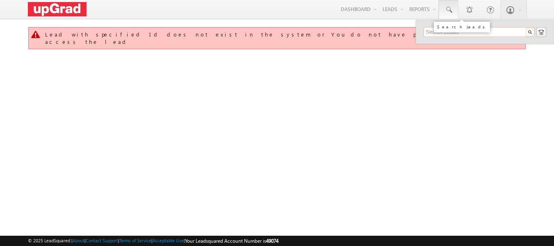
paste input "6281 655 162"
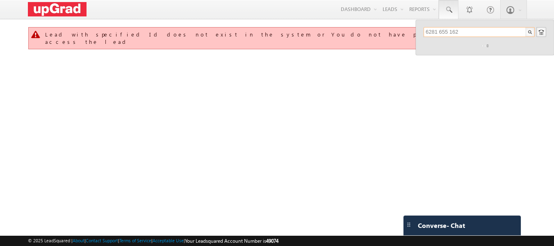
click at [450, 30] on input "6281 655 162" at bounding box center [479, 32] width 111 height 10
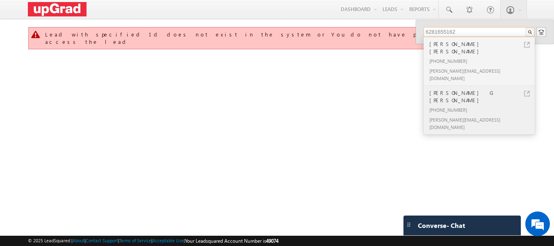
type input "6281655162"
click at [476, 88] on div "[PERSON_NAME] G [PERSON_NAME]" at bounding box center [483, 96] width 110 height 16
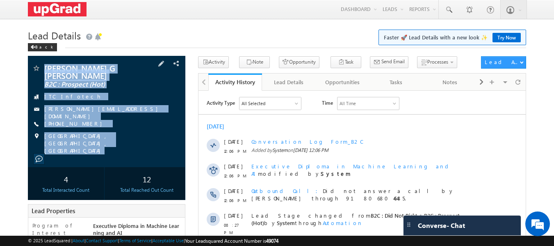
drag, startPoint x: 41, startPoint y: 58, endPoint x: 106, endPoint y: 127, distance: 94.6
click at [126, 145] on div "[PERSON_NAME] G [PERSON_NAME] B2C : Prospect (Hot) ITC Infotech [PERSON_NAME][E…" at bounding box center [107, 111] width 158 height 111
click at [129, 107] on div "[PERSON_NAME][EMAIL_ADDRESS][DOMAIN_NAME]" at bounding box center [107, 109] width 150 height 8
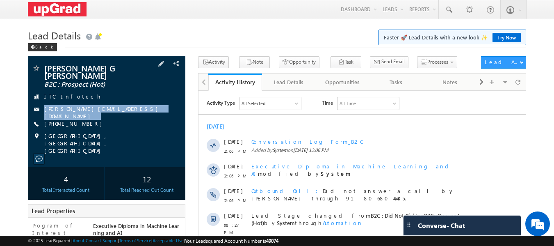
drag, startPoint x: 122, startPoint y: 107, endPoint x: 105, endPoint y: 116, distance: 19.1
click at [105, 116] on div "[PERSON_NAME] G [PERSON_NAME] B2C : Prospect (Hot) ITC Infotech [PERSON_NAME][E…" at bounding box center [107, 109] width 150 height 90
copy div "[PERSON_NAME][EMAIL_ADDRESS][DOMAIN_NAME]"
click at [347, 83] on div "Opportunities" at bounding box center [342, 82] width 40 height 10
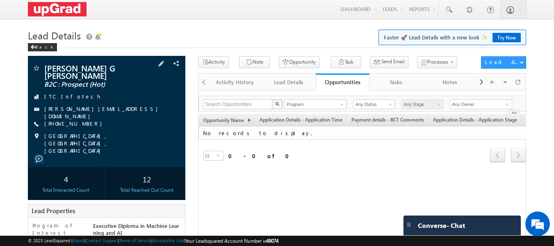
click at [125, 107] on div "[PERSON_NAME][EMAIL_ADDRESS][DOMAIN_NAME]" at bounding box center [107, 109] width 150 height 8
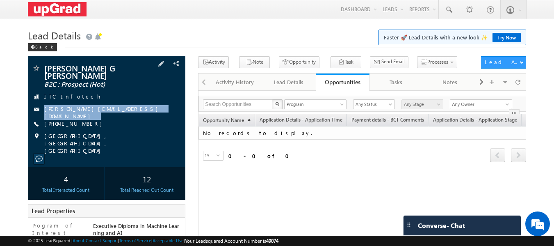
drag, startPoint x: 125, startPoint y: 106, endPoint x: 112, endPoint y: 114, distance: 15.4
click at [112, 114] on div "[PERSON_NAME] G [PERSON_NAME] B2C : Prospect (Hot) ITC Infotech [PERSON_NAME][E…" at bounding box center [107, 109] width 150 height 90
copy div "[PERSON_NAME][EMAIL_ADDRESS][DOMAIN_NAME]"
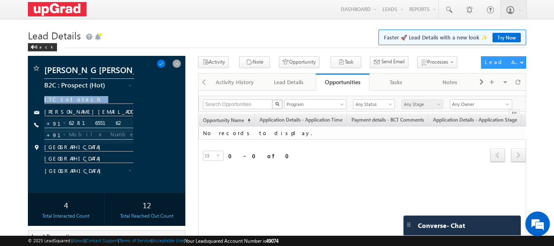
copy div
drag, startPoint x: 39, startPoint y: 97, endPoint x: 107, endPoint y: 118, distance: 71.2
click at [107, 118] on div "[PERSON_NAME] B2C : New Lead B2C : Did Not Pick B2C : Follow Up (Lead Called) B…" at bounding box center [107, 124] width 150 height 121
click at [124, 108] on div "[PERSON_NAME] B2C : New Lead B2C : Did Not Pick B2C : Follow Up (Lead Called) B…" at bounding box center [107, 124] width 150 height 121
drag, startPoint x: 178, startPoint y: 63, endPoint x: 139, endPoint y: 85, distance: 44.8
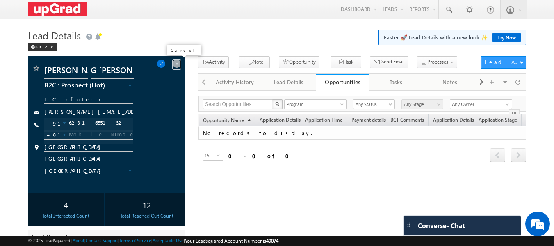
click at [178, 63] on span at bounding box center [176, 63] width 9 height 9
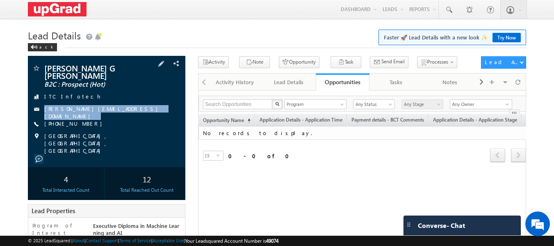
drag, startPoint x: 114, startPoint y: 109, endPoint x: 103, endPoint y: 115, distance: 13.2
click at [103, 115] on div "[PERSON_NAME] G [PERSON_NAME] B2C : Prospect (Hot) ITC Infotech [PERSON_NAME][E…" at bounding box center [107, 109] width 150 height 90
copy div "[PERSON_NAME][EMAIL_ADDRESS][DOMAIN_NAME]"
click at [285, 82] on div "Lead Details" at bounding box center [289, 82] width 40 height 10
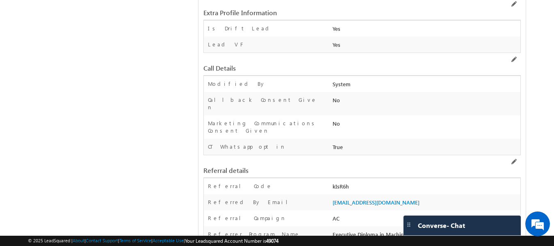
scroll to position [1079, 0]
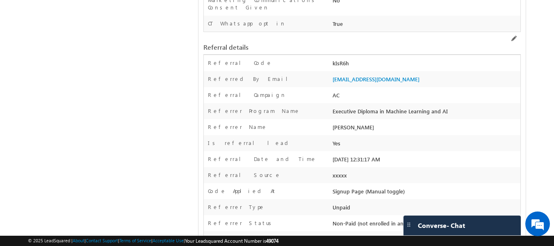
drag, startPoint x: 417, startPoint y: 50, endPoint x: 319, endPoint y: 48, distance: 97.2
click at [319, 71] on div "Referred By Email [EMAIL_ADDRESS][DOMAIN_NAME]" at bounding box center [362, 79] width 317 height 16
copy div "Referred By Email [EMAIL_ADDRESS][DOMAIN_NAME]"
click at [382, 91] on div "AC" at bounding box center [425, 96] width 190 height 11
drag, startPoint x: 329, startPoint y: 50, endPoint x: 432, endPoint y: 51, distance: 102.9
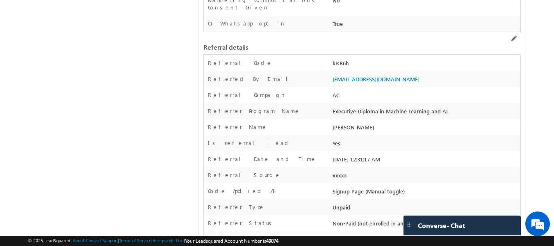
click at [435, 71] on div "Referred By Email [EMAIL_ADDRESS][DOMAIN_NAME]" at bounding box center [362, 79] width 317 height 16
click at [418, 75] on div "[EMAIL_ADDRESS][DOMAIN_NAME]" at bounding box center [425, 80] width 190 height 11
click at [413, 75] on div "[EMAIL_ADDRESS][DOMAIN_NAME]" at bounding box center [425, 80] width 190 height 11
drag, startPoint x: 412, startPoint y: 48, endPoint x: 331, endPoint y: 50, distance: 81.6
click at [331, 75] on div "[EMAIL_ADDRESS][DOMAIN_NAME]" at bounding box center [425, 80] width 190 height 11
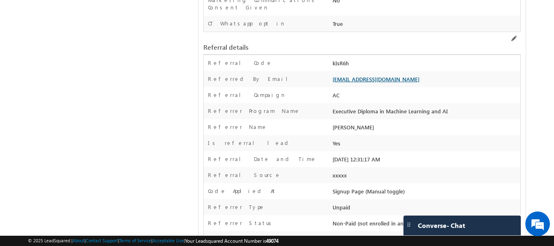
copy link "[EMAIL_ADDRESS][DOMAIN_NAME]"
click at [410, 75] on div "[EMAIL_ADDRESS][DOMAIN_NAME]" at bounding box center [425, 80] width 190 height 11
click at [412, 71] on div "Referred By Email [EMAIL_ADDRESS][DOMAIN_NAME]" at bounding box center [362, 79] width 317 height 16
drag, startPoint x: 323, startPoint y: 48, endPoint x: 413, endPoint y: 50, distance: 90.2
click at [416, 71] on div "Referred By Email [EMAIL_ADDRESS][DOMAIN_NAME]" at bounding box center [362, 79] width 317 height 16
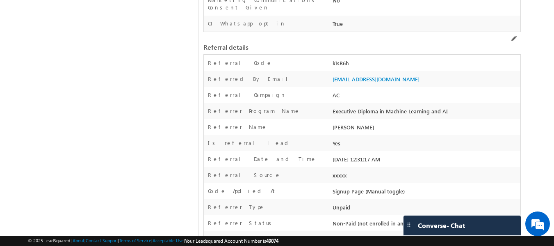
click at [413, 75] on div "[EMAIL_ADDRESS][DOMAIN_NAME]" at bounding box center [425, 80] width 190 height 11
drag, startPoint x: 410, startPoint y: 50, endPoint x: 332, endPoint y: 51, distance: 77.5
click at [332, 75] on div "[EMAIL_ADDRESS][DOMAIN_NAME]" at bounding box center [425, 80] width 190 height 11
copy link "[EMAIL_ADDRESS][DOMAIN_NAME]"
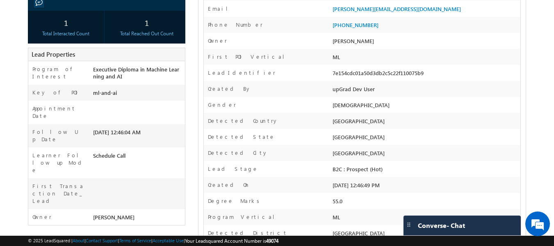
scroll to position [54, 0]
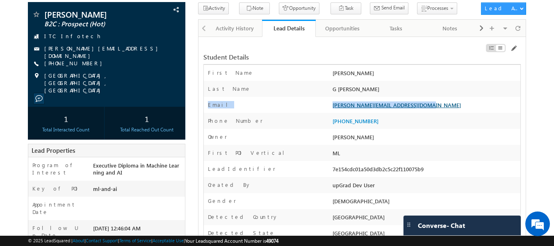
drag, startPoint x: 333, startPoint y: 104, endPoint x: 383, endPoint y: 103, distance: 50.4
click at [416, 106] on div "Email * [PERSON_NAME][EMAIL_ADDRESS][DOMAIN_NAME]" at bounding box center [362, 105] width 317 height 16
click at [383, 103] on link "[PERSON_NAME][EMAIL_ADDRESS][DOMAIN_NAME]" at bounding box center [396, 104] width 128 height 7
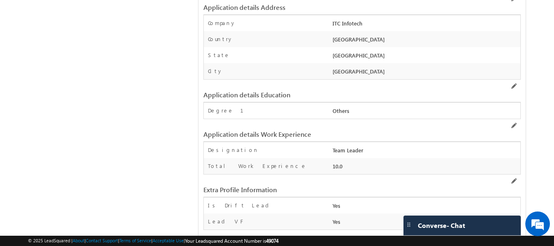
scroll to position [1066, 0]
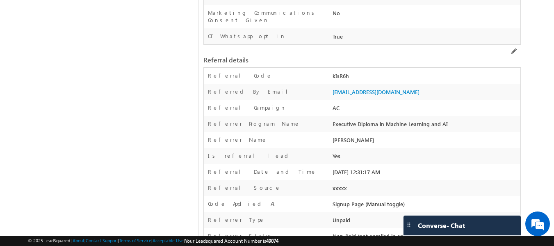
drag, startPoint x: 317, startPoint y: 63, endPoint x: 418, endPoint y: 61, distance: 101.3
click at [418, 84] on div "Referred By Email [EMAIL_ADDRESS][DOMAIN_NAME]" at bounding box center [362, 92] width 317 height 16
click at [418, 88] on div "[EMAIL_ADDRESS][DOMAIN_NAME]" at bounding box center [425, 93] width 190 height 11
copy link "[EMAIL_ADDRESS][DOMAIN_NAME]"
drag, startPoint x: 411, startPoint y: 60, endPoint x: 332, endPoint y: 57, distance: 79.2
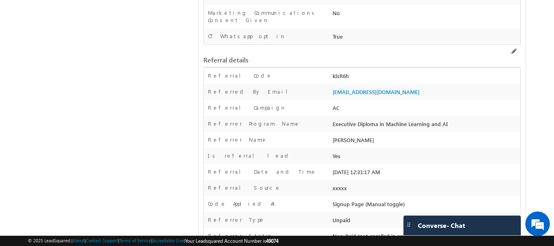
click at [332, 84] on div "Referred By Email [EMAIL_ADDRESS][DOMAIN_NAME]" at bounding box center [362, 92] width 317 height 16
